Goal: Find specific page/section: Find specific page/section

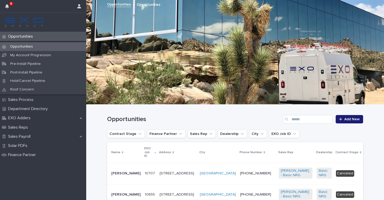
scroll to position [85, 0]
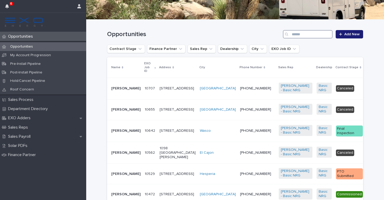
click at [308, 36] on input "Search" at bounding box center [308, 34] width 50 height 8
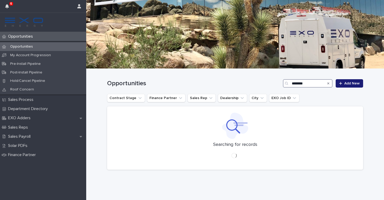
scroll to position [29, 0]
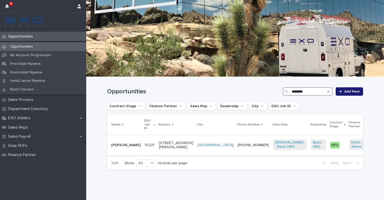
type input "********"
click at [238, 147] on div "[PHONE_NUMBER]" at bounding box center [253, 145] width 31 height 9
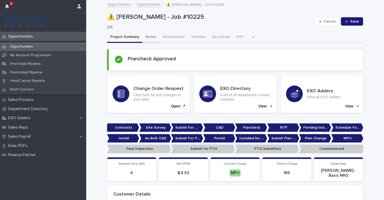
click at [149, 39] on button "Notes" at bounding box center [151, 37] width 17 height 11
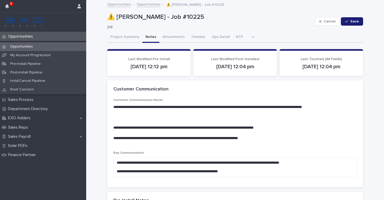
click at [252, 36] on icon "button" at bounding box center [253, 37] width 3 height 4
click at [240, 51] on button "Activity" at bounding box center [235, 51] width 35 height 8
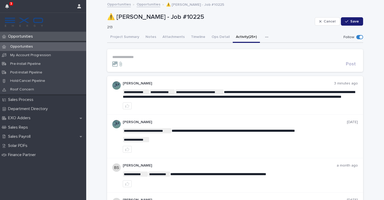
click at [143, 56] on p "**********" at bounding box center [235, 57] width 246 height 4
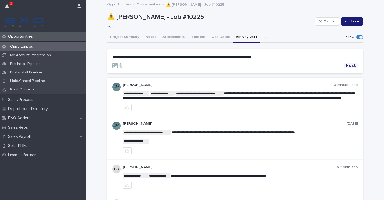
click at [350, 65] on span "Post" at bounding box center [351, 65] width 10 height 5
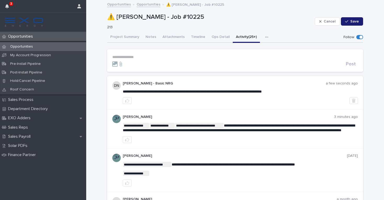
click at [79, 44] on div "Opportunities" at bounding box center [43, 46] width 86 height 9
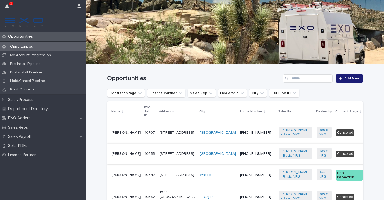
scroll to position [41, 0]
click at [302, 75] on input "Search" at bounding box center [308, 78] width 50 height 8
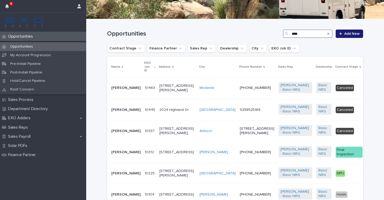
scroll to position [95, 0]
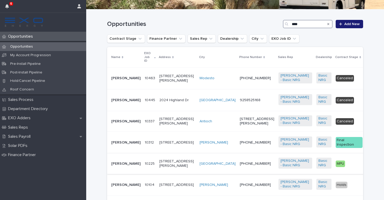
type input "****"
click at [336, 169] on div "MPU" at bounding box center [349, 163] width 27 height 11
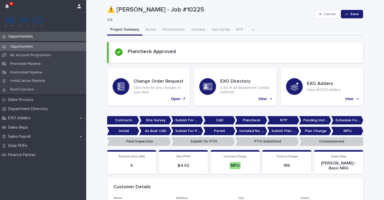
scroll to position [10, 0]
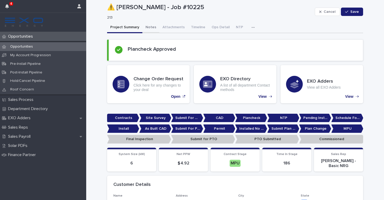
click at [150, 28] on button "Notes" at bounding box center [151, 27] width 17 height 11
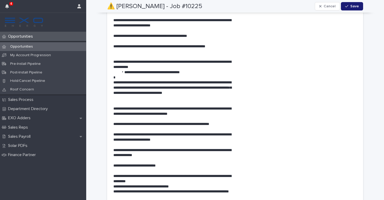
scroll to position [737, 0]
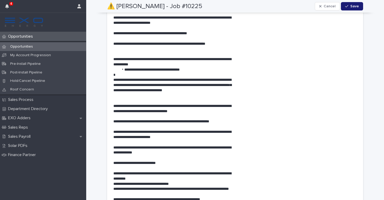
click at [54, 48] on div "Opportunities" at bounding box center [43, 46] width 86 height 9
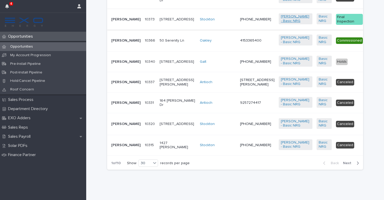
scroll to position [752, 0]
click at [70, 47] on div "Opportunities" at bounding box center [43, 46] width 86 height 9
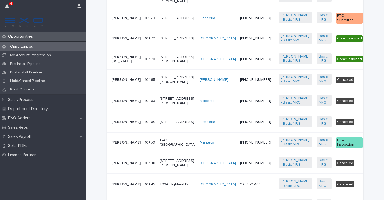
scroll to position [42, 0]
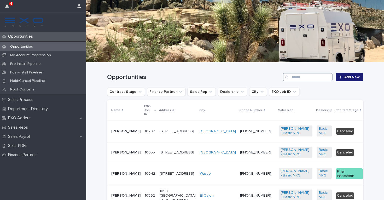
click at [315, 78] on input "Search" at bounding box center [308, 77] width 50 height 8
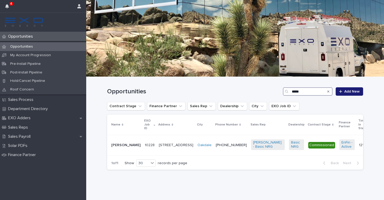
scroll to position [29, 0]
type input "*****"
click at [216, 148] on div "[PHONE_NUMBER]" at bounding box center [231, 145] width 31 height 9
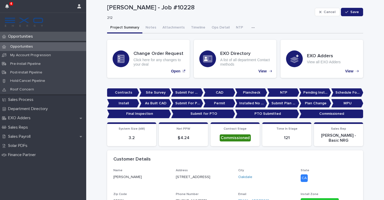
scroll to position [10, 0]
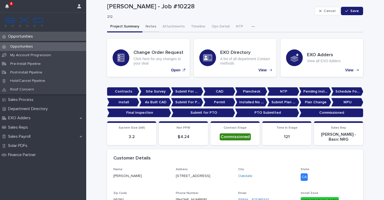
click at [150, 26] on button "Notes" at bounding box center [151, 26] width 17 height 11
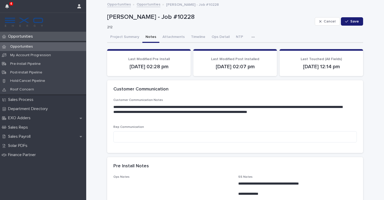
click at [252, 37] on icon "button" at bounding box center [253, 37] width 3 height 4
click at [239, 49] on button "Activity" at bounding box center [235, 51] width 35 height 8
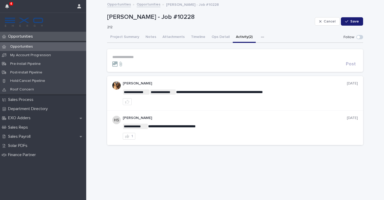
click at [74, 47] on div "Opportunities" at bounding box center [43, 46] width 86 height 9
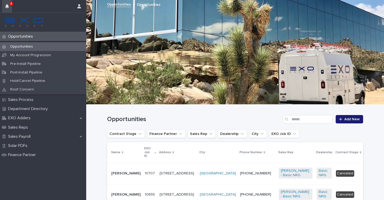
click at [9, 4] on button "button" at bounding box center [7, 6] width 10 height 13
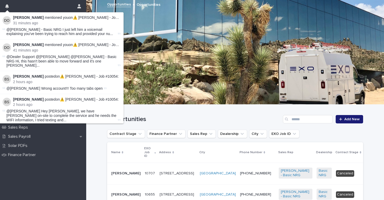
click at [212, 117] on h1 "Opportunities" at bounding box center [194, 120] width 174 height 8
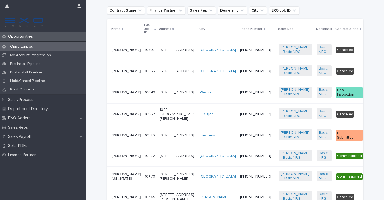
scroll to position [124, 0]
